Goal: Task Accomplishment & Management: Use online tool/utility

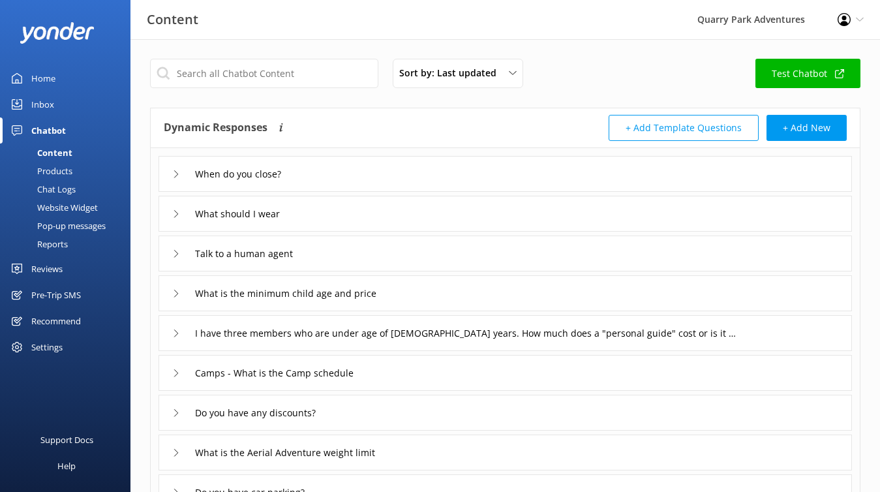
click at [55, 296] on div "Pre-Trip SMS" at bounding box center [56, 295] width 50 height 26
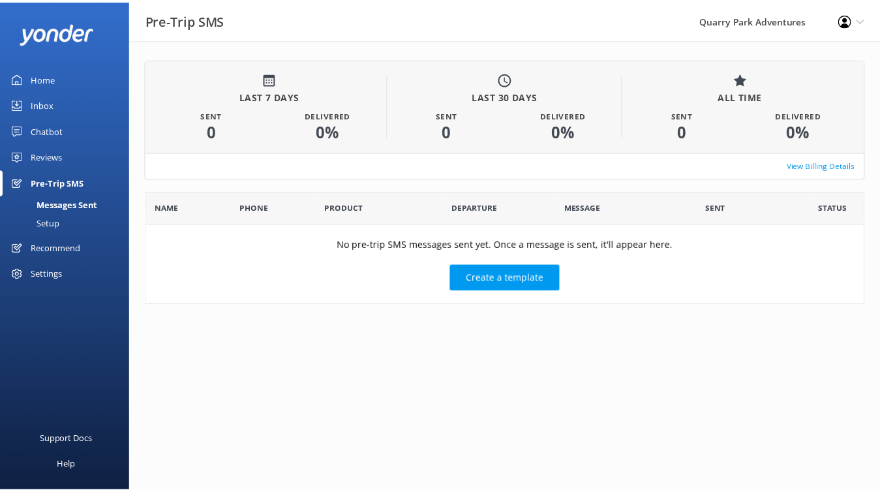
scroll to position [10, 10]
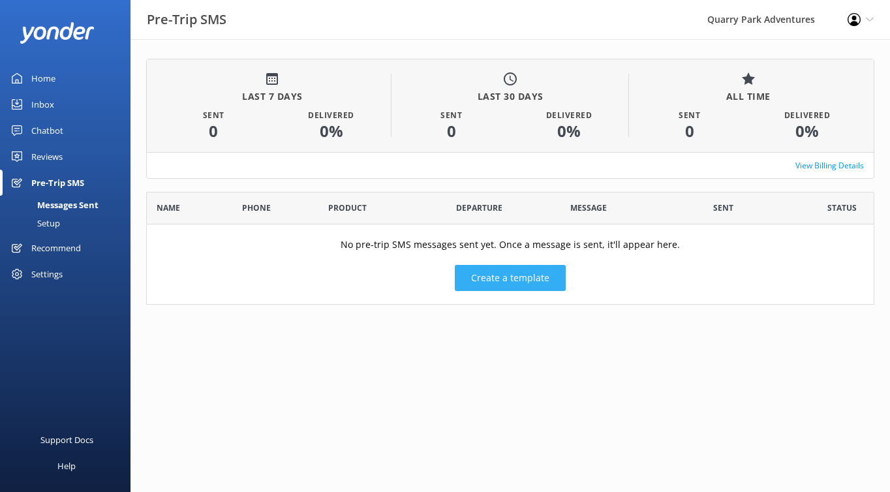
click at [521, 282] on button "Create a template" at bounding box center [510, 278] width 111 height 26
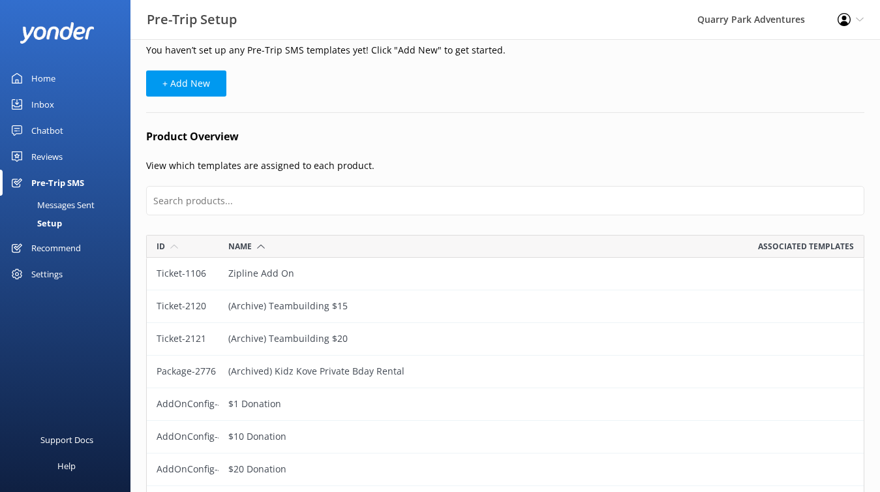
scroll to position [60, 0]
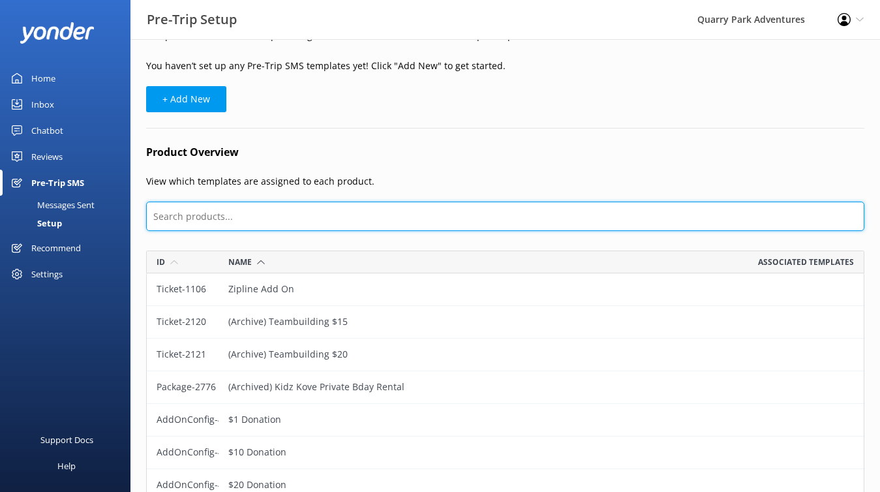
click at [260, 210] on input "text" at bounding box center [505, 216] width 719 height 29
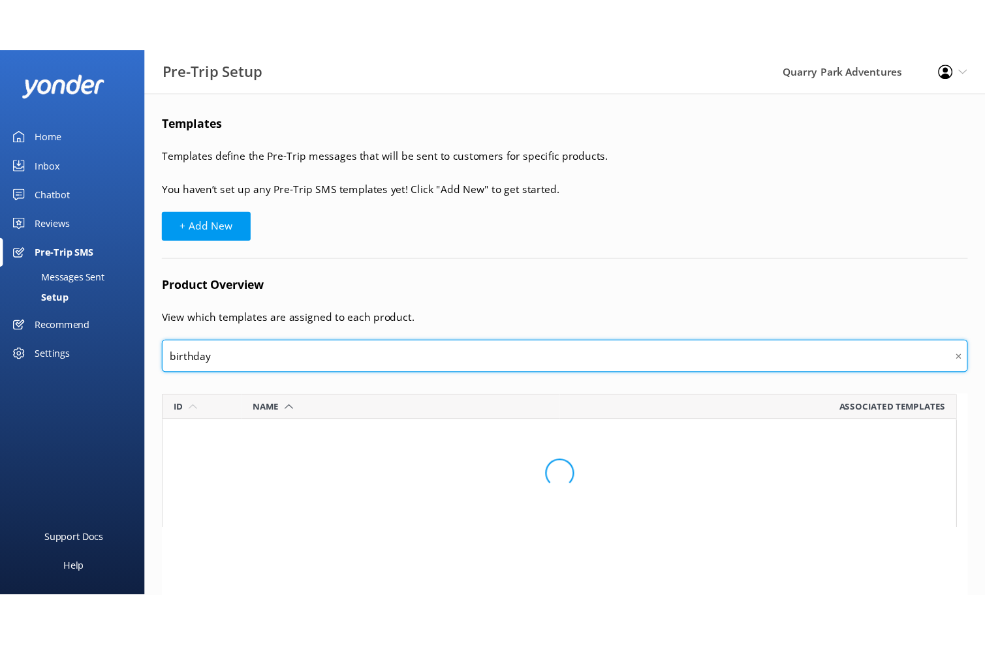
scroll to position [10, 10]
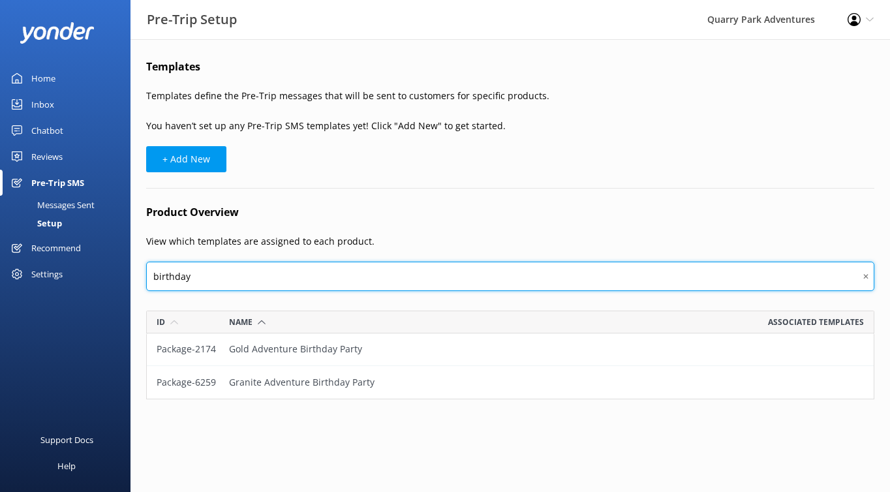
type input "birthday"
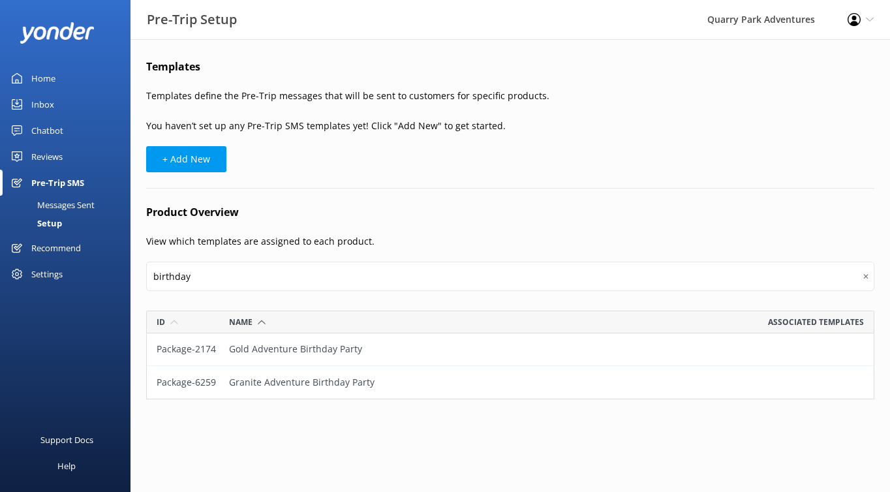
click at [296, 381] on div "Granite Adventure Birthday Party" at bounding box center [364, 382] width 291 height 33
click at [204, 163] on button "+ Add New" at bounding box center [186, 159] width 80 height 26
select select "17:00"
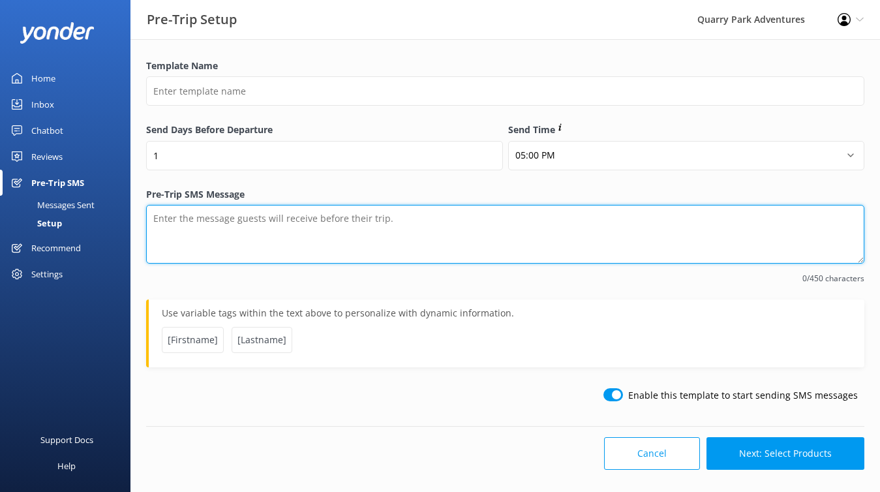
click at [391, 229] on textarea "Pre-Trip SMS Message" at bounding box center [505, 234] width 719 height 59
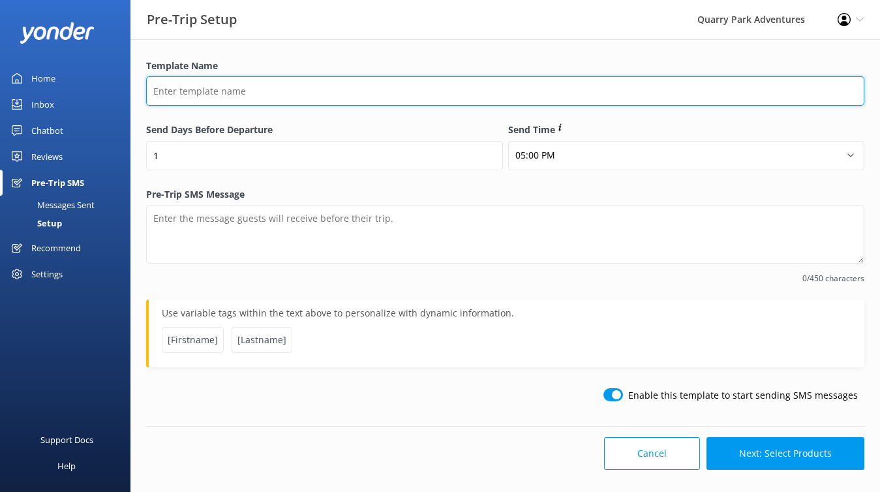
click at [387, 105] on input "Template Name" at bounding box center [505, 90] width 719 height 29
type input "Birthday Reminder (24 Hours Ahead)"
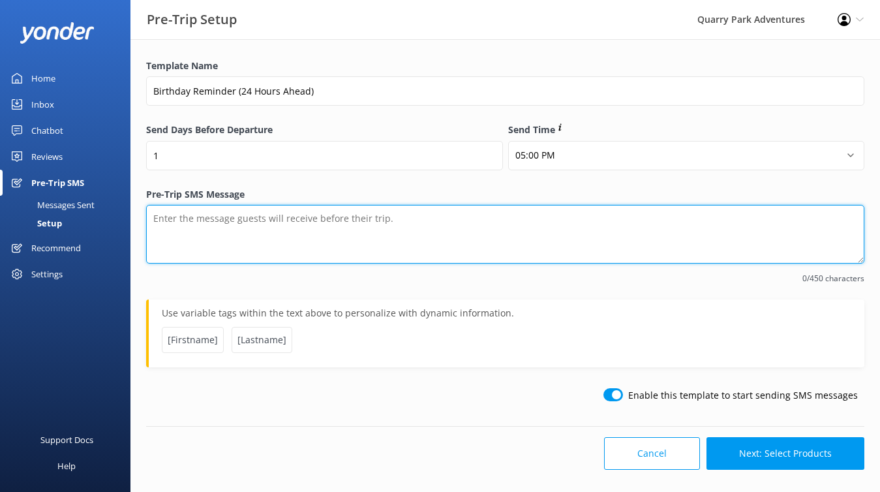
click at [369, 248] on textarea "Pre-Trip SMS Message" at bounding box center [505, 234] width 719 height 59
click at [337, 258] on textarea "Pre-Trip SMS Message" at bounding box center [505, 234] width 719 height 59
paste textarea "Ready to climb, zip, and celebrate? Before the big adventure, please check out …"
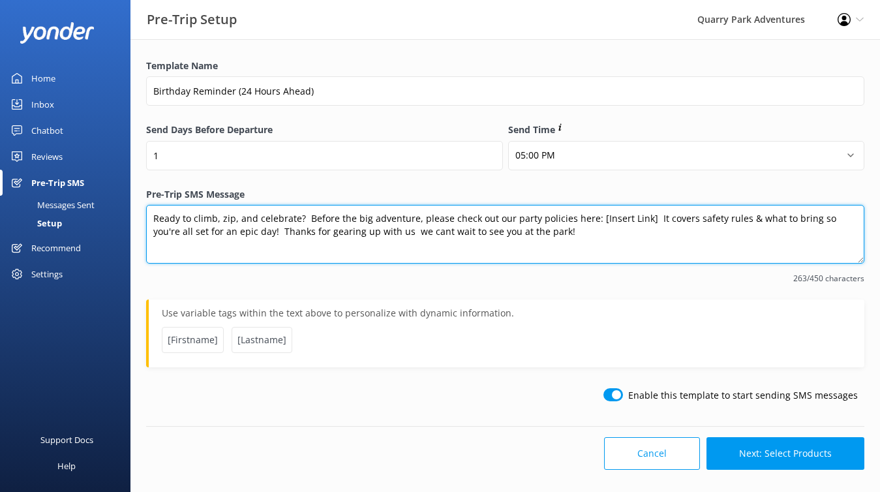
click at [240, 217] on textarea "Ready to climb, zip, and celebrate? Before the big adventure, please check out …" at bounding box center [505, 234] width 719 height 59
click at [748, 217] on textarea "Ready to climb, soar, and celebrate? Before the big adventure, please check out…" at bounding box center [505, 234] width 719 height 59
click at [382, 234] on textarea "Ready to climb, soar, and celebrate? Before the big adventure, please check out…" at bounding box center [505, 234] width 719 height 59
click at [254, 238] on textarea "Ready to climb, soar, and celebrate? Before the big adventure, please check out…" at bounding box center [505, 234] width 719 height 59
click at [251, 225] on textarea "Ready to climb, soar, and celebrate? Before the big adventure, please check out…" at bounding box center [505, 234] width 719 height 59
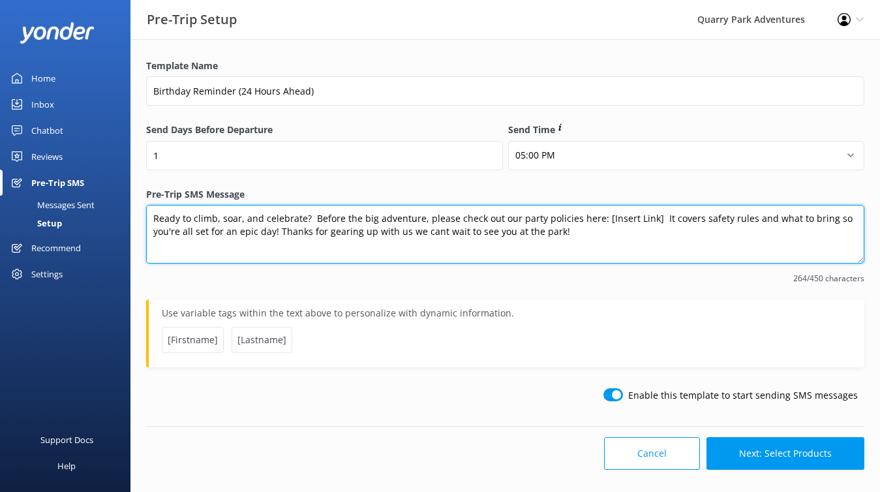
click at [715, 219] on textarea "Ready to climb, soar, and celebrate? Before the big adventure, please check out…" at bounding box center [505, 234] width 719 height 59
click at [713, 215] on textarea "Ready to climb, soar, and celebrate? Before the big adventure, please check out…" at bounding box center [505, 234] width 719 height 59
click at [614, 242] on textarea "Ready to climb, soar, and celebrate? Before the big adventure, please check out…" at bounding box center [505, 234] width 719 height 59
type textarea "Ready to climb, soar, and celebrate? Before the big adventure, please check out…"
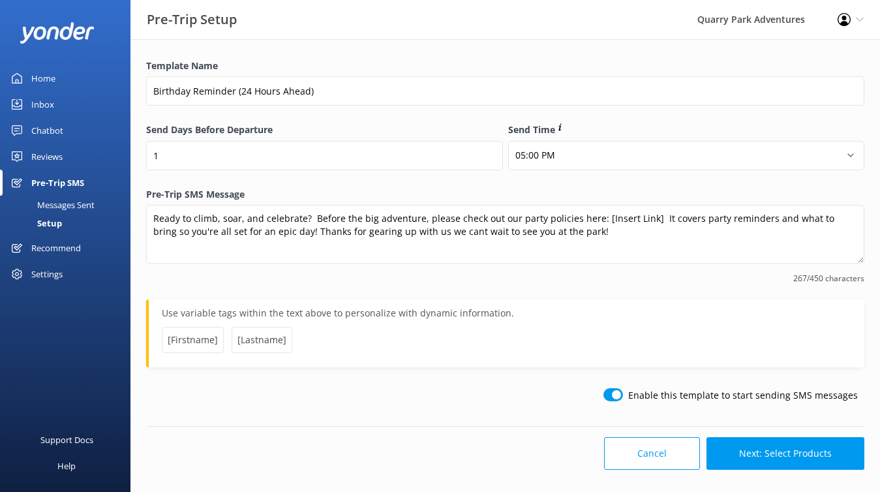
click at [467, 441] on div "Cancel Next: Select Products" at bounding box center [505, 448] width 719 height 44
